Goal: Task Accomplishment & Management: Manage account settings

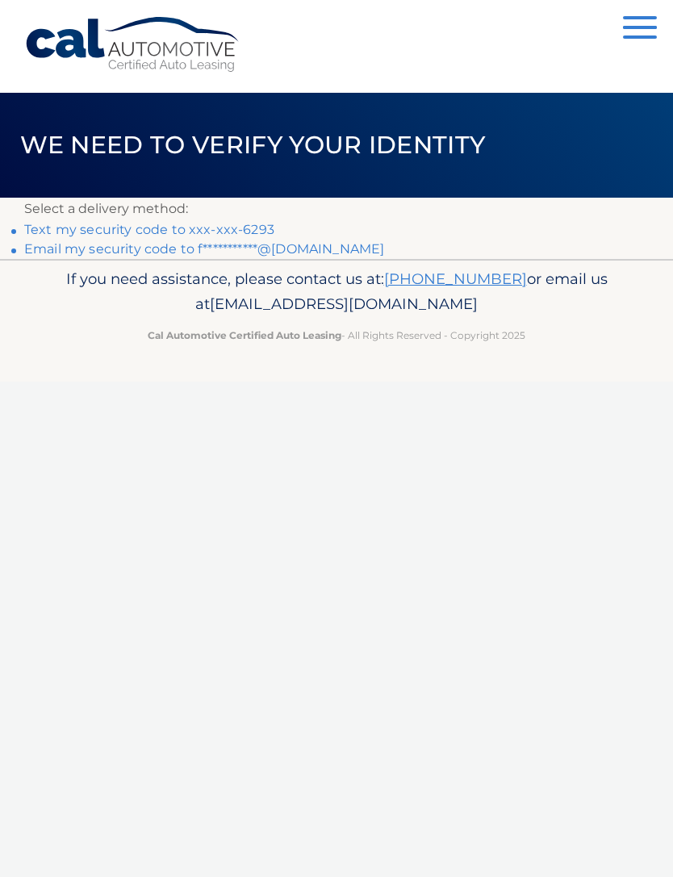
click at [56, 225] on link "Text my security code to xxx-xxx-6293" at bounding box center [149, 229] width 250 height 15
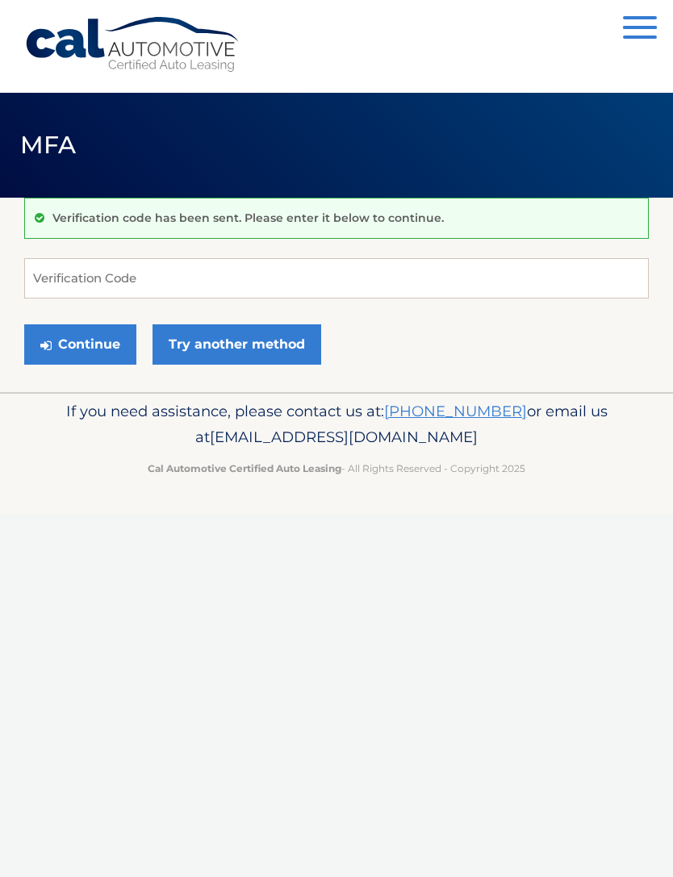
click at [78, 232] on div "Verification code has been sent. Please enter it below to continue." at bounding box center [336, 218] width 624 height 41
type input "724751"
click at [80, 344] on button "Continue" at bounding box center [80, 344] width 112 height 40
click at [207, 337] on link "Try another method" at bounding box center [236, 344] width 169 height 40
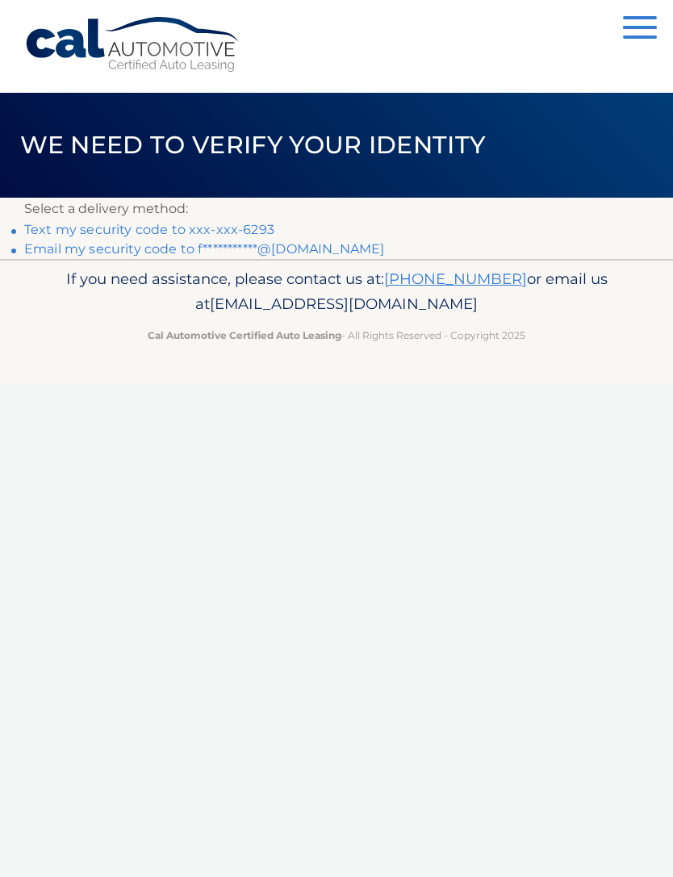
click at [214, 224] on link "Text my security code to xxx-xxx-6293" at bounding box center [149, 229] width 250 height 15
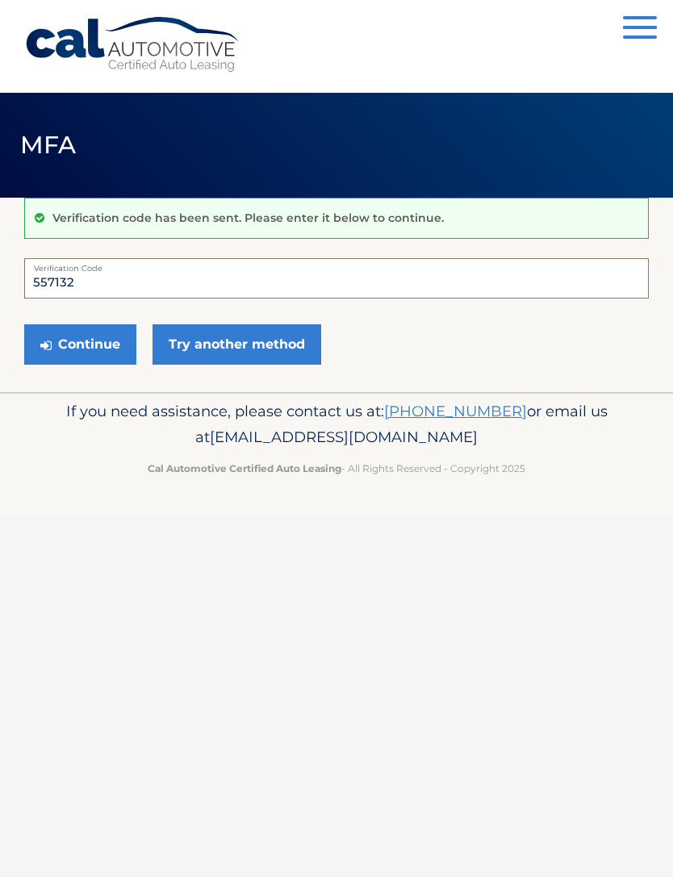
type input "557132"
click at [83, 331] on button "Continue" at bounding box center [80, 344] width 112 height 40
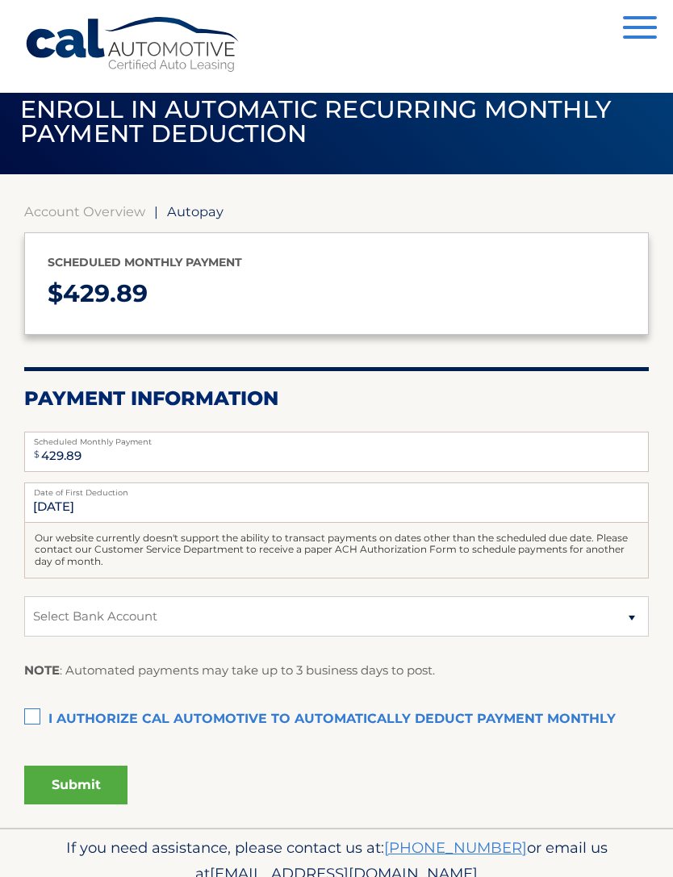
scroll to position [40, 0]
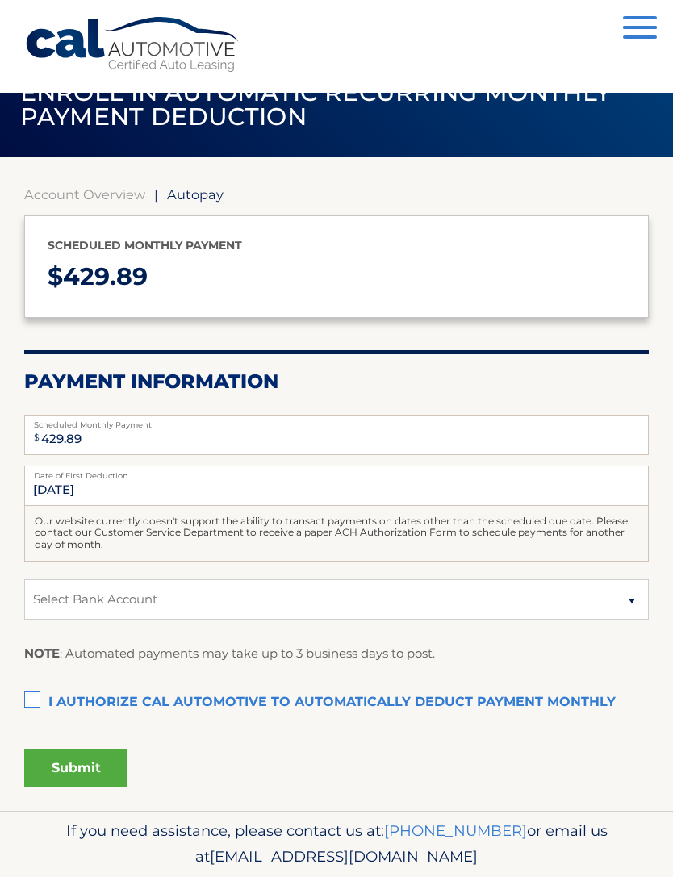
click at [265, 705] on label "I authorize cal automotive to automatically deduct payment monthly This checkbo…" at bounding box center [336, 702] width 624 height 32
click at [0, 0] on input "I authorize cal automotive to automatically deduct payment monthly This checkbo…" at bounding box center [0, 0] width 0 height 0
click at [614, 603] on select "Select Bank Account Checking JPMORGAN CHASE BANK, NA *****3799 Checking JPMORGA…" at bounding box center [336, 599] width 624 height 40
select select "ZGI2OThhMzgtYWY1ZS00MWUxLTkxNjMtYzBlNzMwNDI5Mzg1"
click at [59, 767] on button "Submit" at bounding box center [75, 768] width 103 height 39
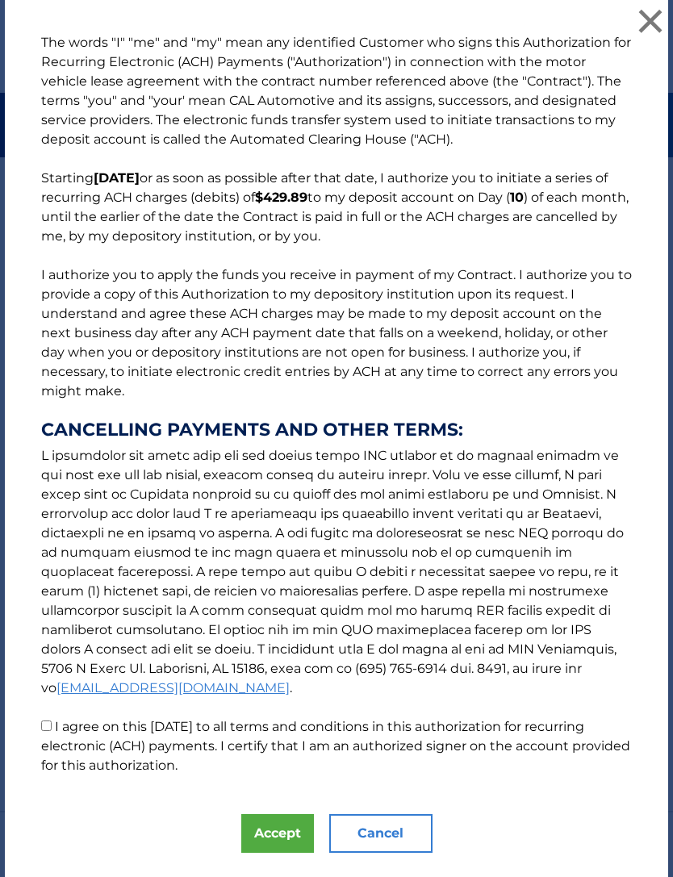
click at [90, 740] on label "I agree on this [DATE] to all terms and conditions in this authorization for re…" at bounding box center [335, 746] width 589 height 54
click at [52, 731] on input "I agree on this [DATE] to all terms and conditions in this authorization for re…" at bounding box center [46, 725] width 10 height 10
checkbox input "true"
click at [174, 845] on div "The words "I" "me" and "my" mean any identified Customer who signs this Authori…" at bounding box center [336, 458] width 663 height 917
click at [288, 836] on button "Accept" at bounding box center [277, 833] width 73 height 39
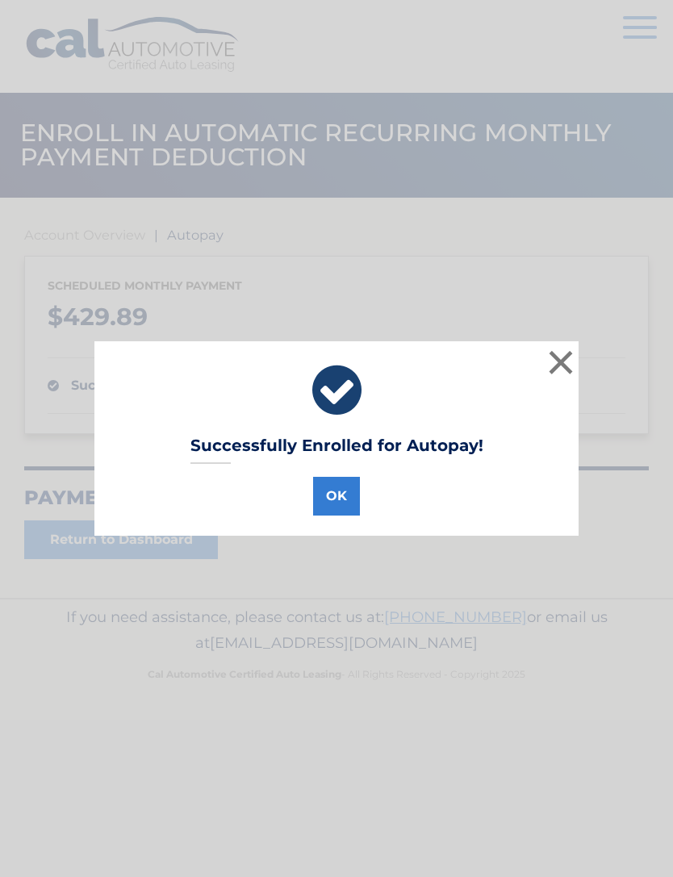
click at [340, 507] on button "OK" at bounding box center [336, 496] width 47 height 39
